Goal: Transaction & Acquisition: Purchase product/service

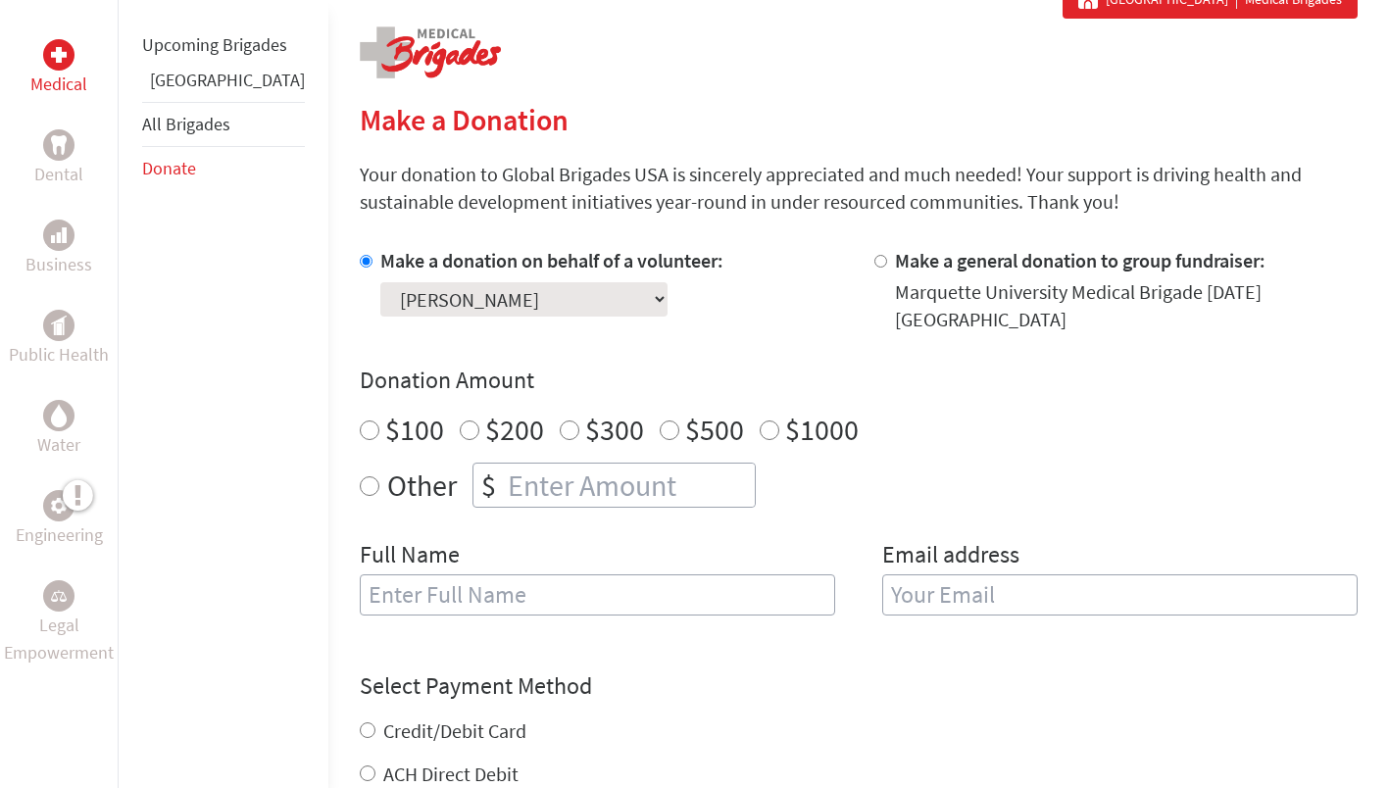
scroll to position [387, 0]
radio input "true"
click at [524, 468] on input "number" at bounding box center [629, 484] width 251 height 43
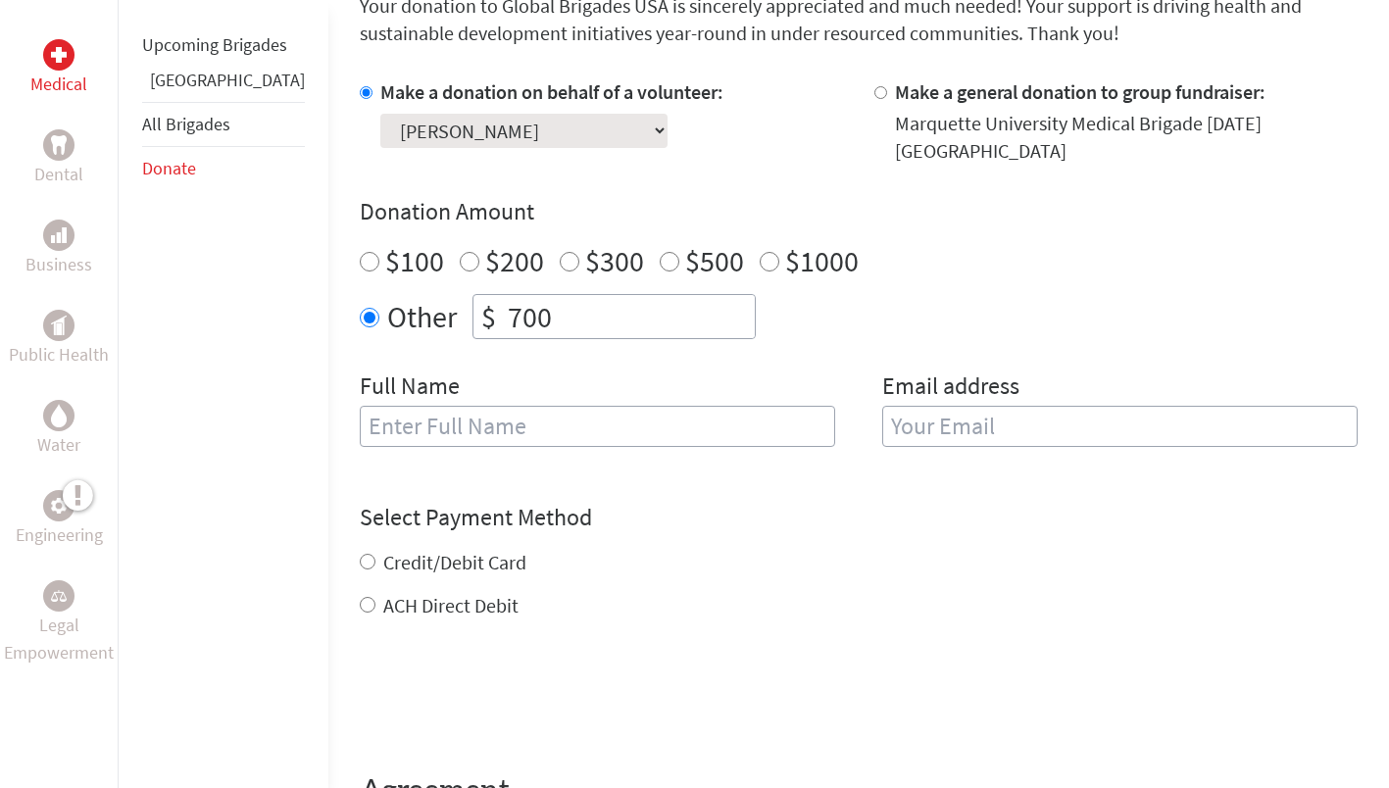
scroll to position [557, 0]
type input "700"
click at [683, 410] on input "text" at bounding box center [597, 424] width 475 height 41
type input "[PERSON_NAME]"
click at [952, 419] on input "email" at bounding box center [1119, 424] width 475 height 41
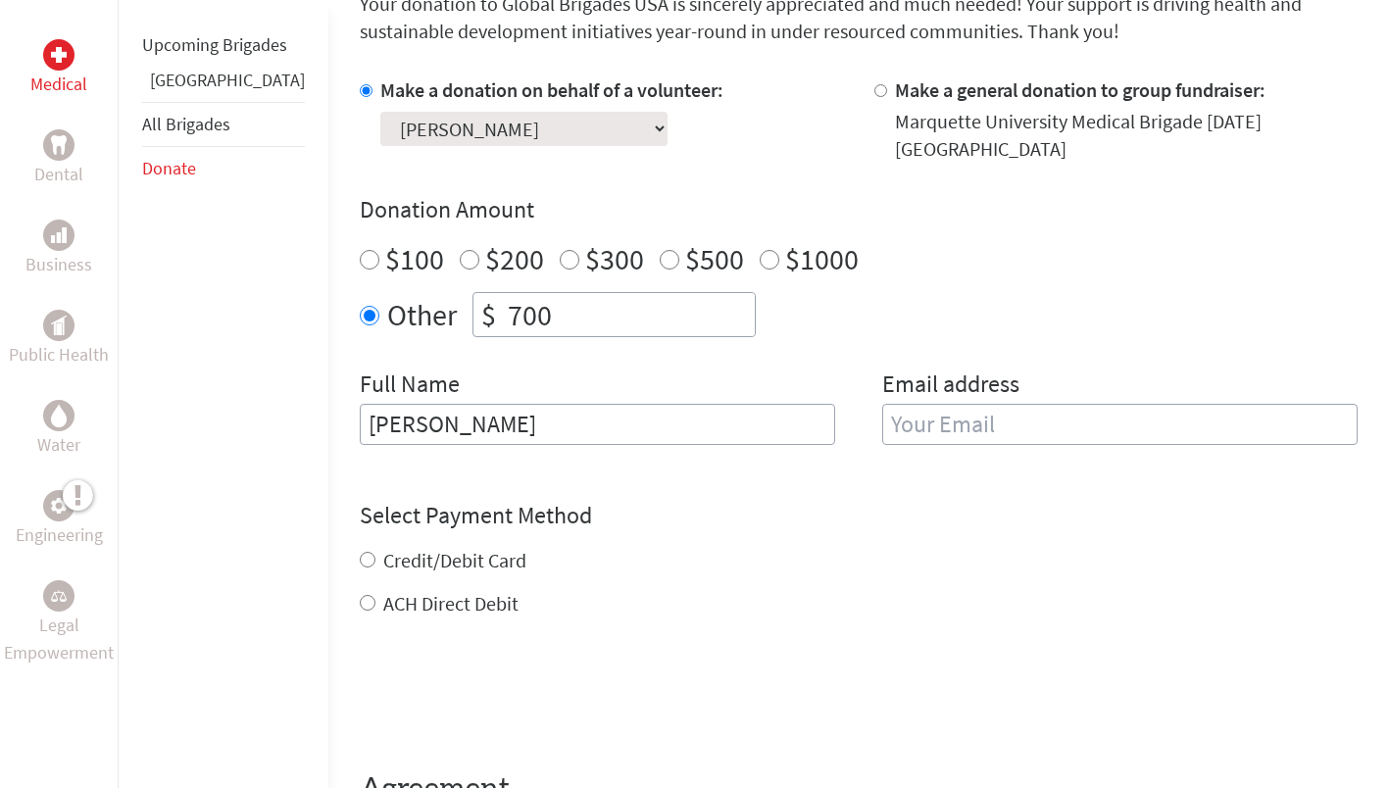
type input "[EMAIL_ADDRESS][DOMAIN_NAME]"
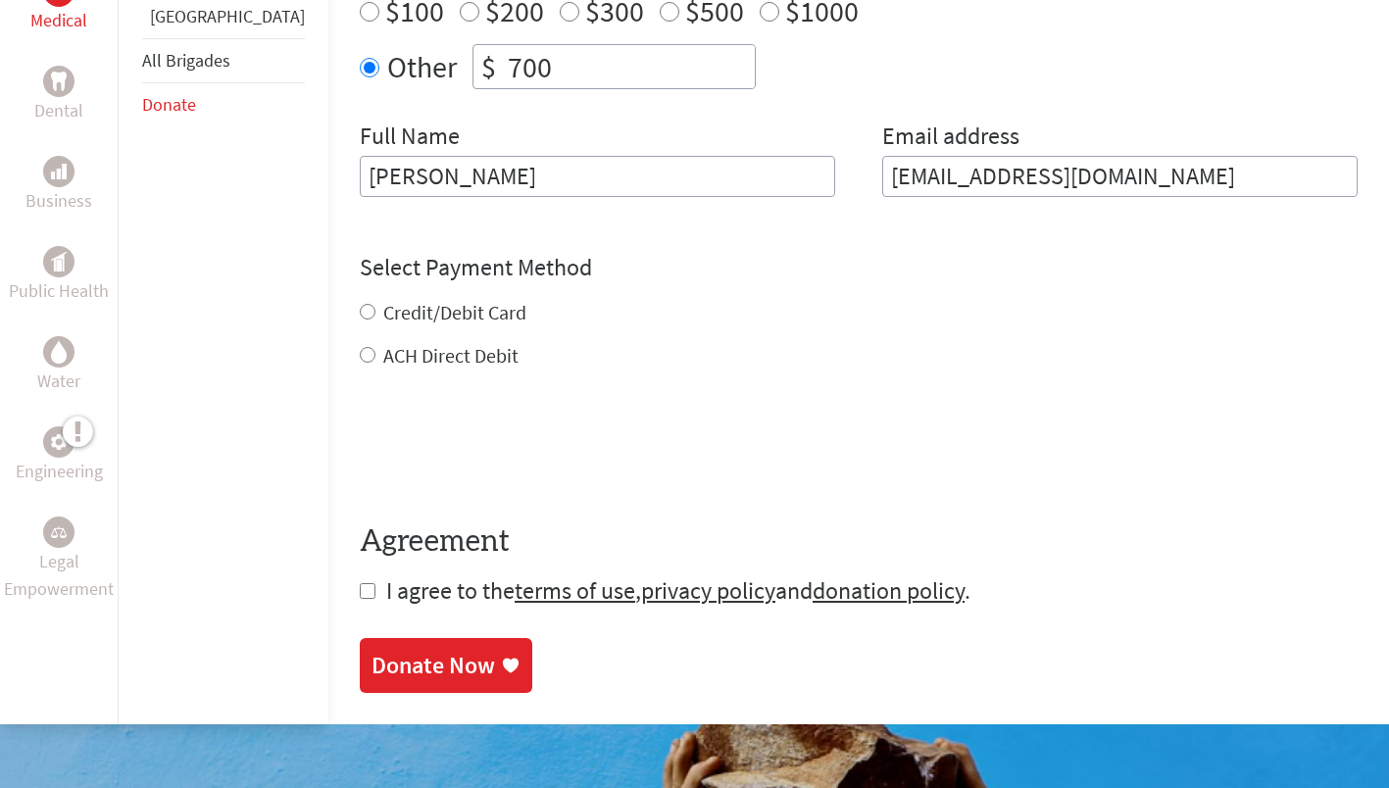
scroll to position [816, 0]
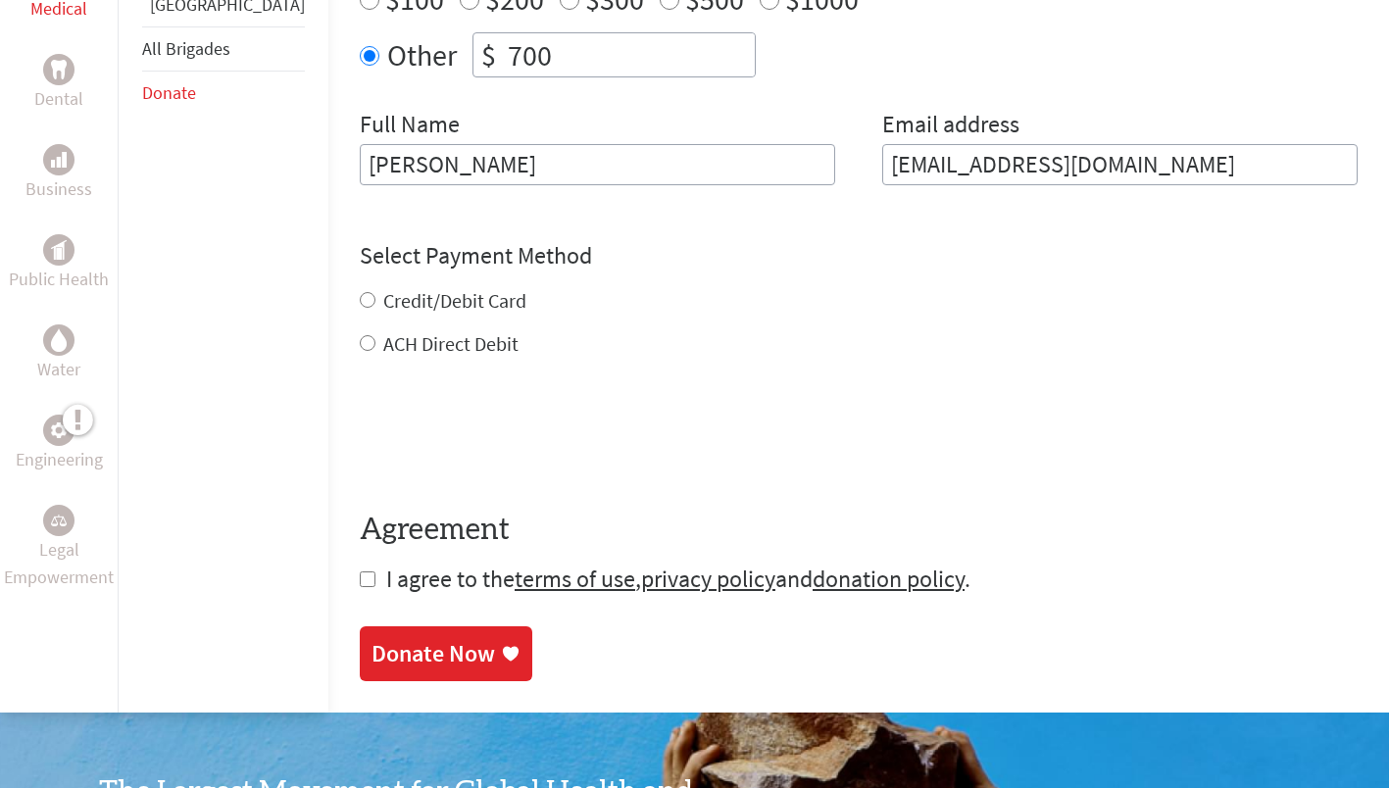
click at [395, 287] on div "Credit/Debit Card ACH Direct Debit" at bounding box center [859, 322] width 998 height 71
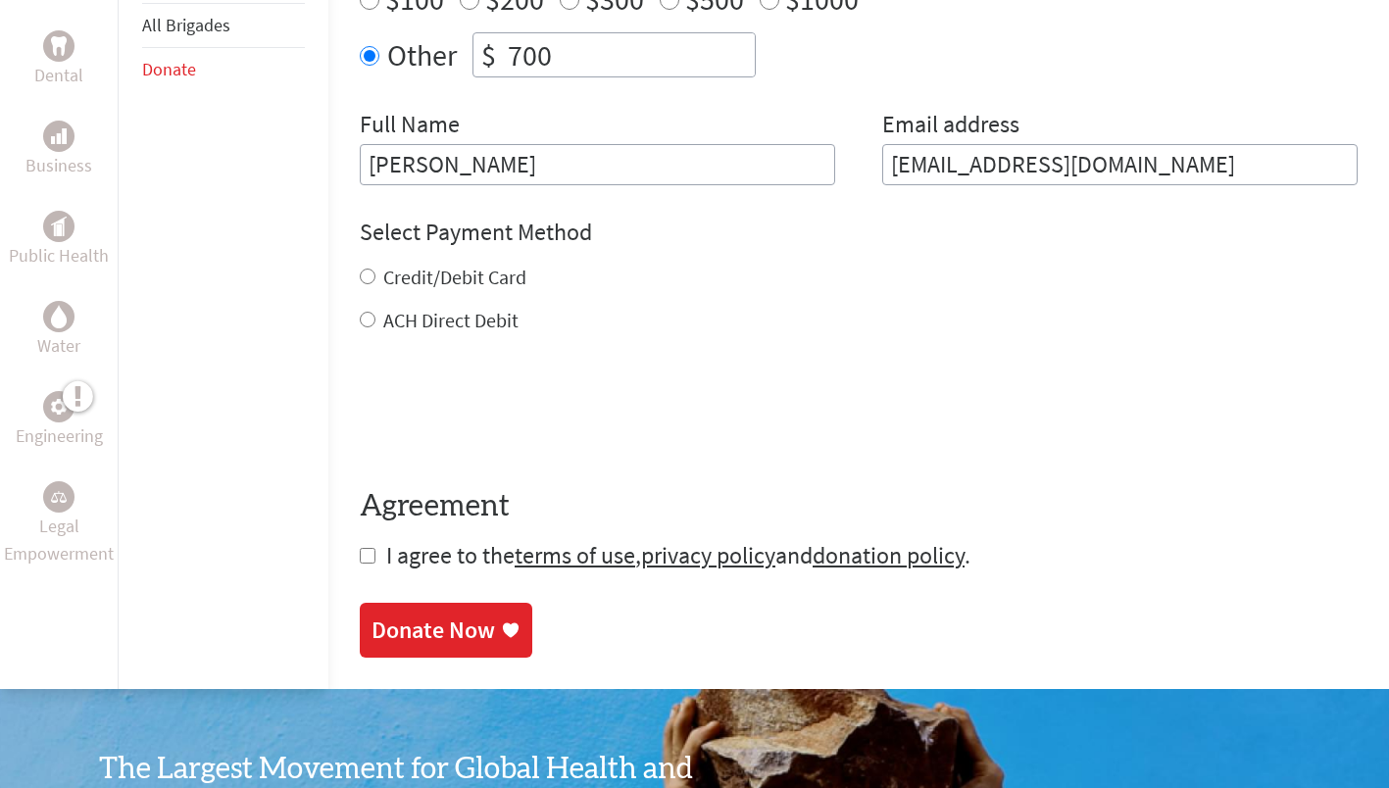
click at [383, 265] on label "Credit/Debit Card" at bounding box center [454, 277] width 143 height 25
click at [375, 269] on input "Credit/Debit Card" at bounding box center [368, 277] width 16 height 16
radio input "true"
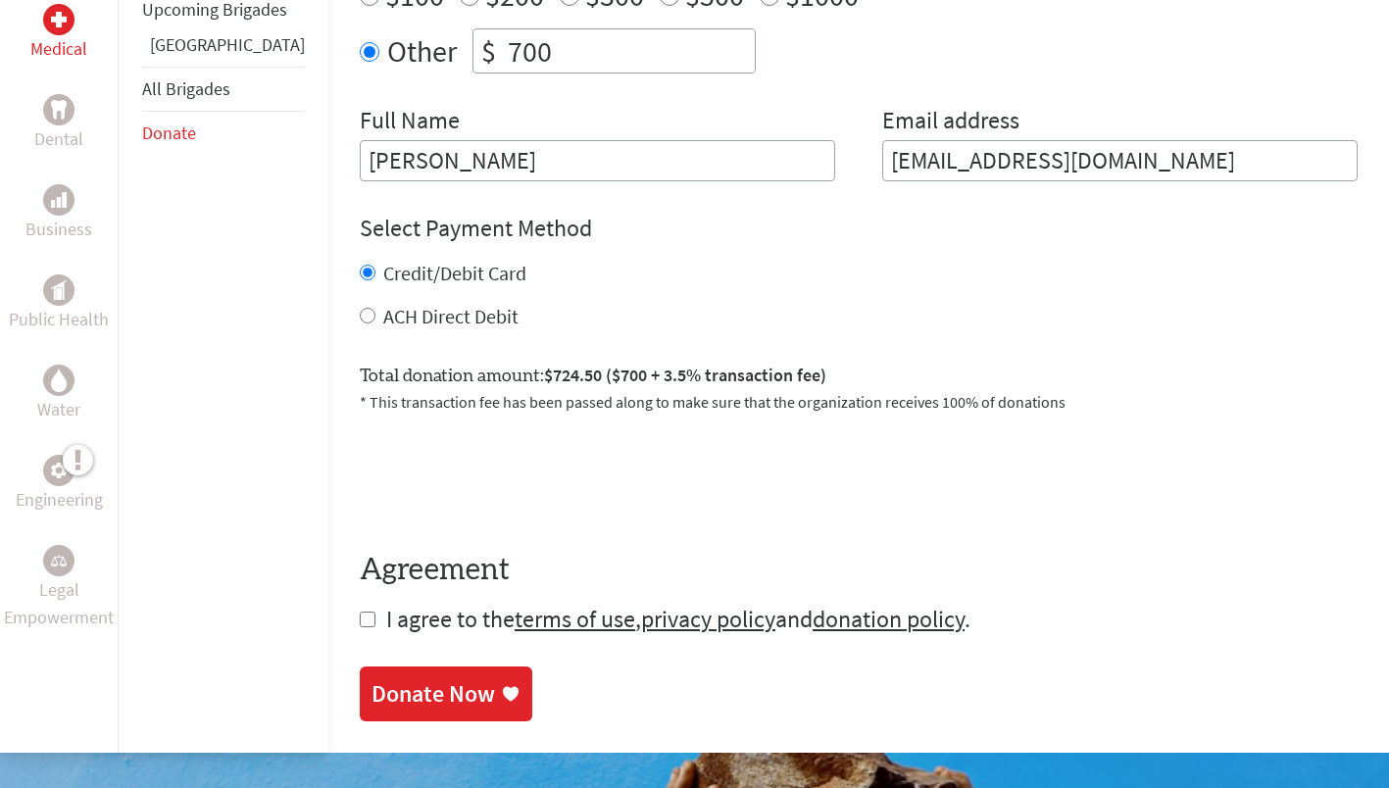
scroll to position [820, 0]
click at [360, 612] on input "checkbox" at bounding box center [368, 620] width 16 height 16
checkbox input "true"
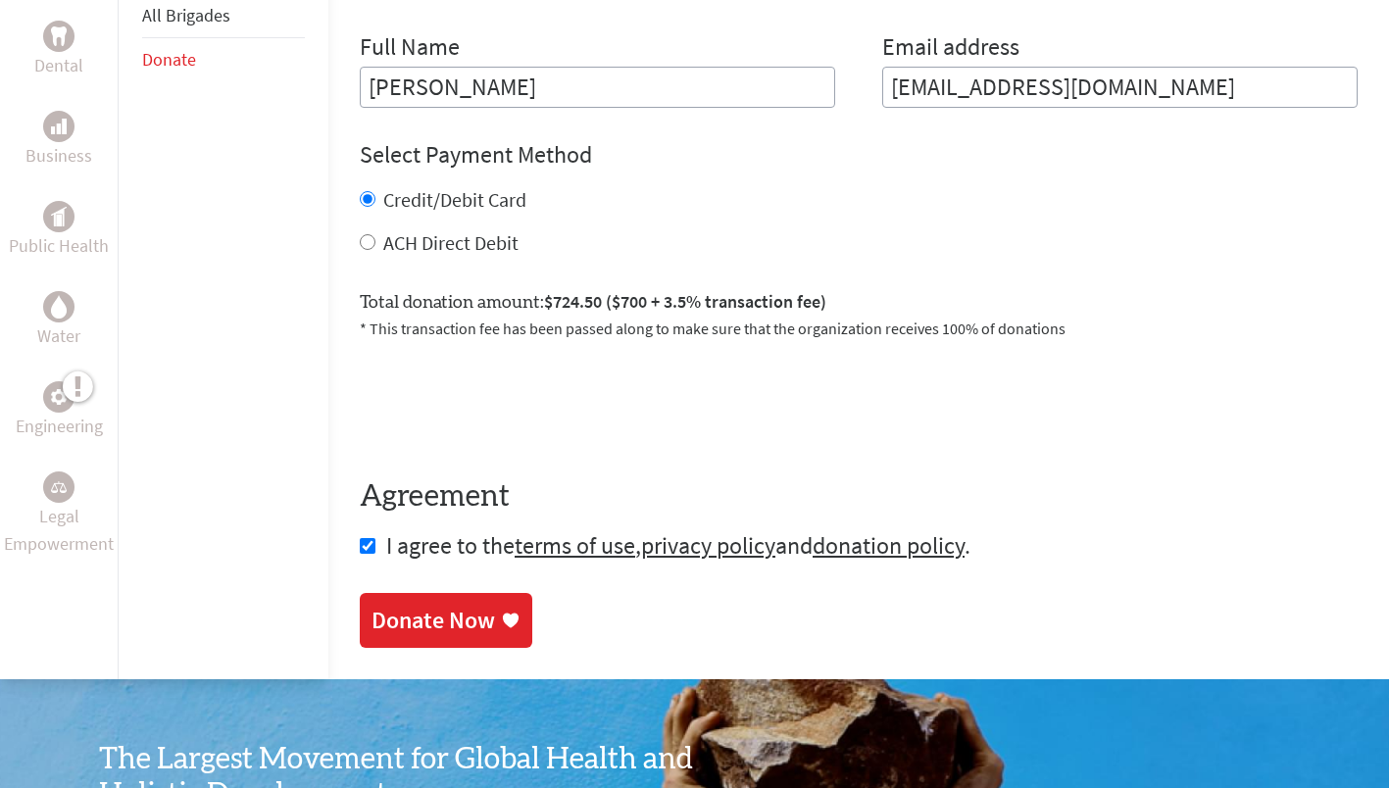
scroll to position [895, 0]
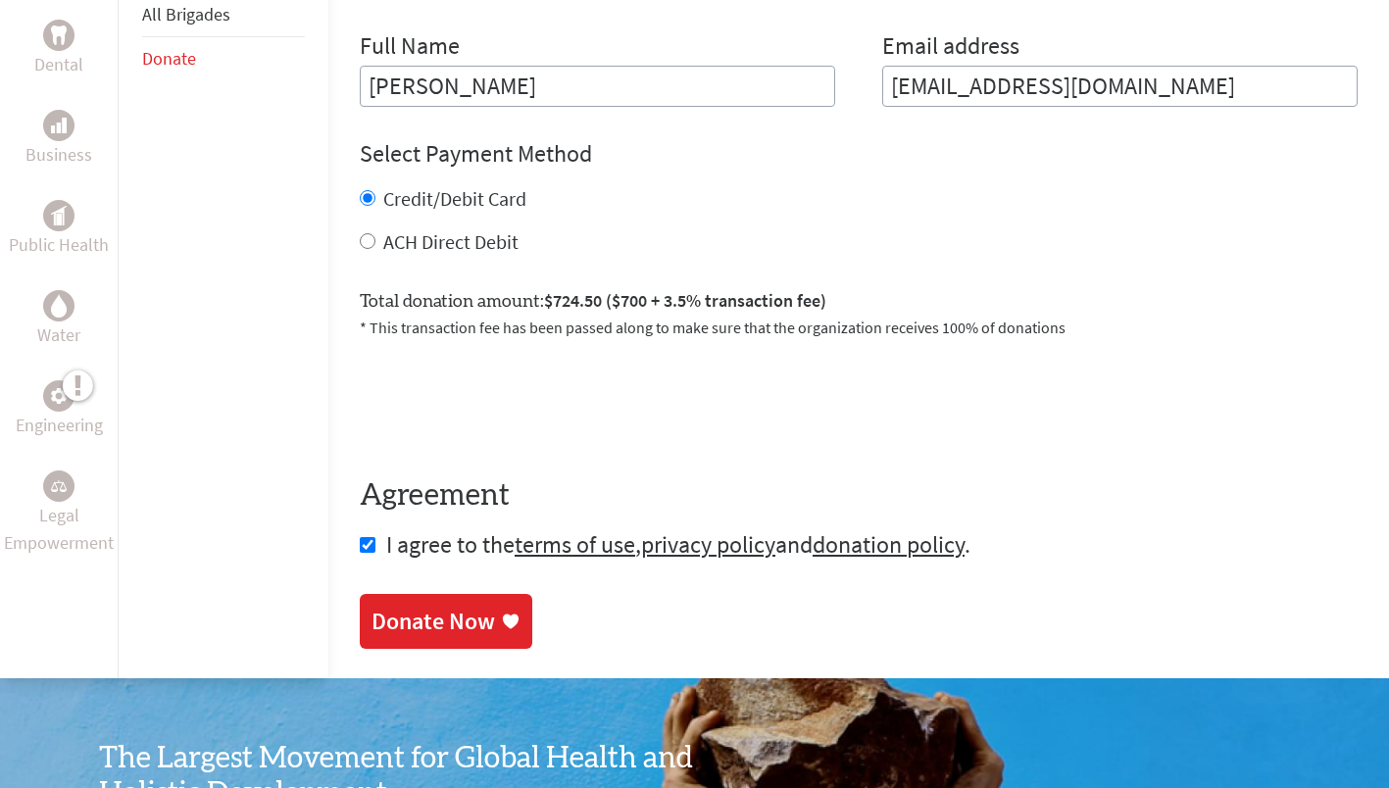
click at [406, 606] on div "Donate Now" at bounding box center [432, 621] width 123 height 31
